Goal: Information Seeking & Learning: Learn about a topic

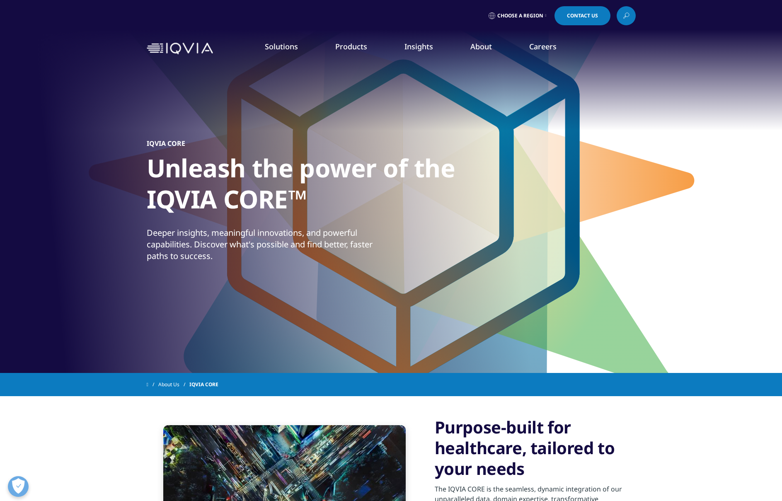
click at [481, 50] on link "About" at bounding box center [482, 46] width 22 height 10
click at [241, 111] on link "Our Story" at bounding box center [315, 111] width 187 height 9
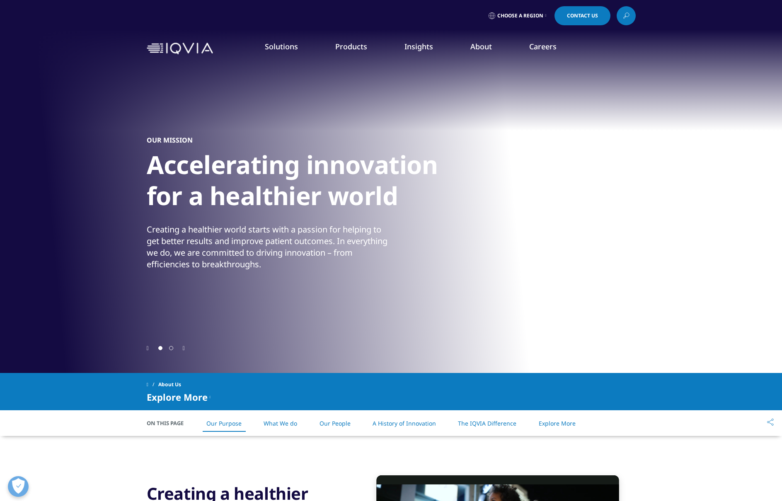
click at [149, 346] on icon "Previous slide" at bounding box center [148, 349] width 2 height 6
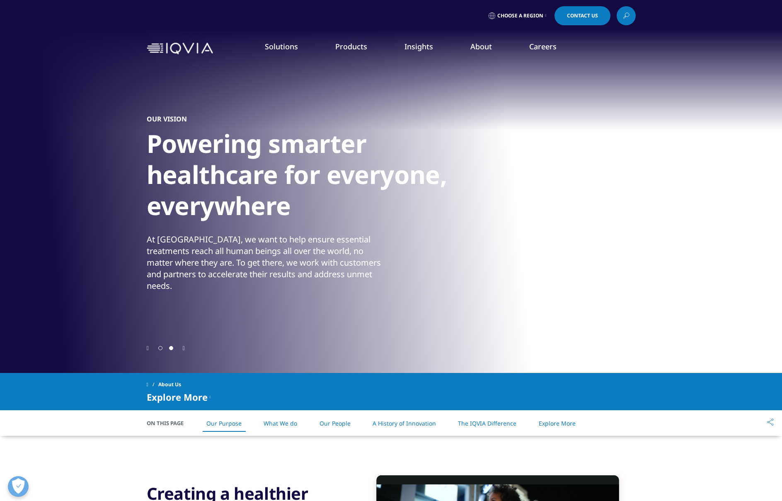
click at [148, 347] on icon "Previous slide" at bounding box center [148, 349] width 2 height 6
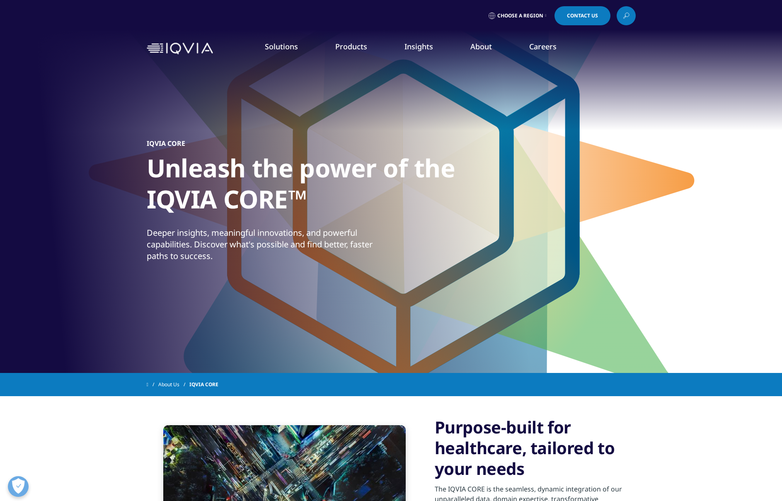
click at [163, 385] on link "About Us" at bounding box center [173, 384] width 31 height 15
